Goal: Transaction & Acquisition: Purchase product/service

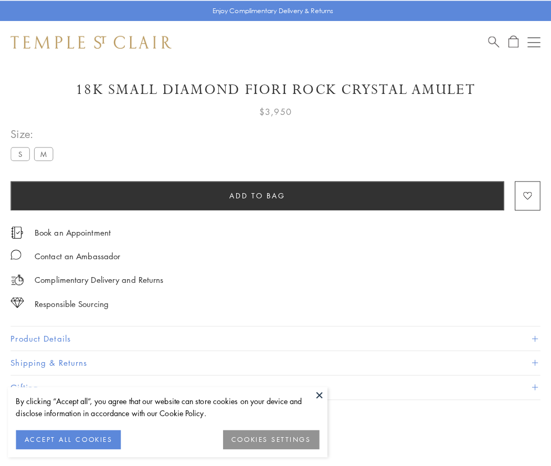
scroll to position [62, 0]
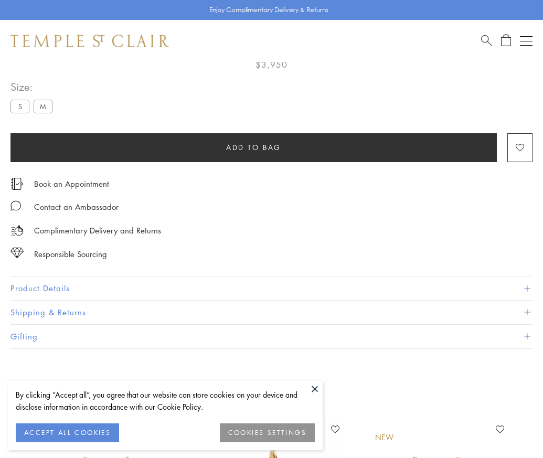
click at [254, 147] on span "Add to bag" at bounding box center [253, 148] width 55 height 12
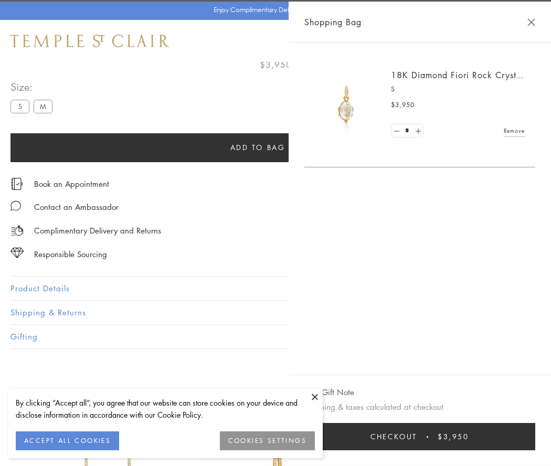
click at [439, 437] on button "Checkout $3,950" at bounding box center [420, 436] width 231 height 27
